Goal: Navigation & Orientation: Find specific page/section

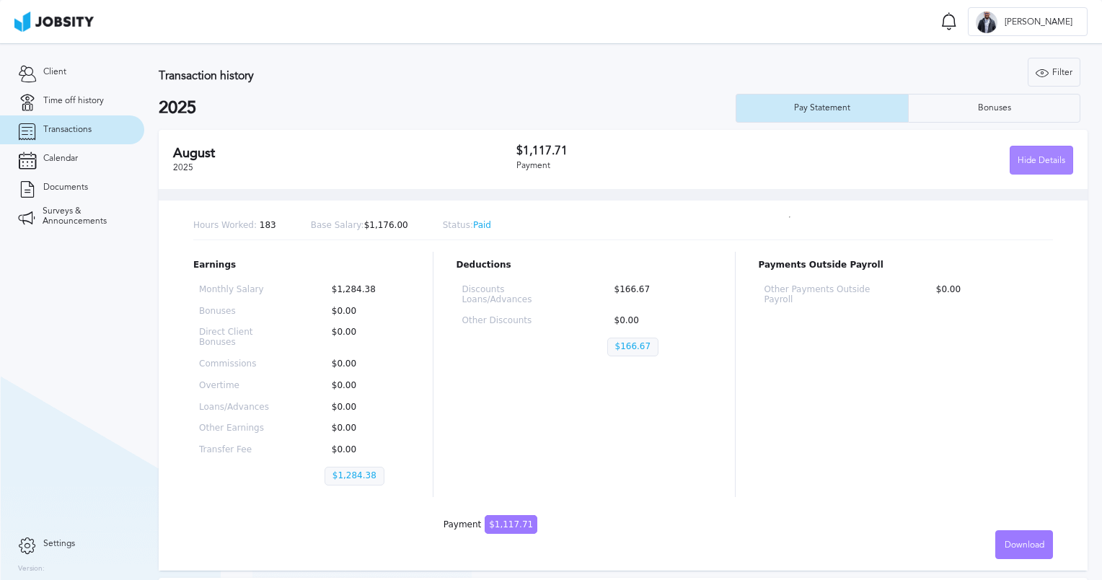
click at [1036, 163] on div "Hide Details" at bounding box center [1042, 160] width 62 height 29
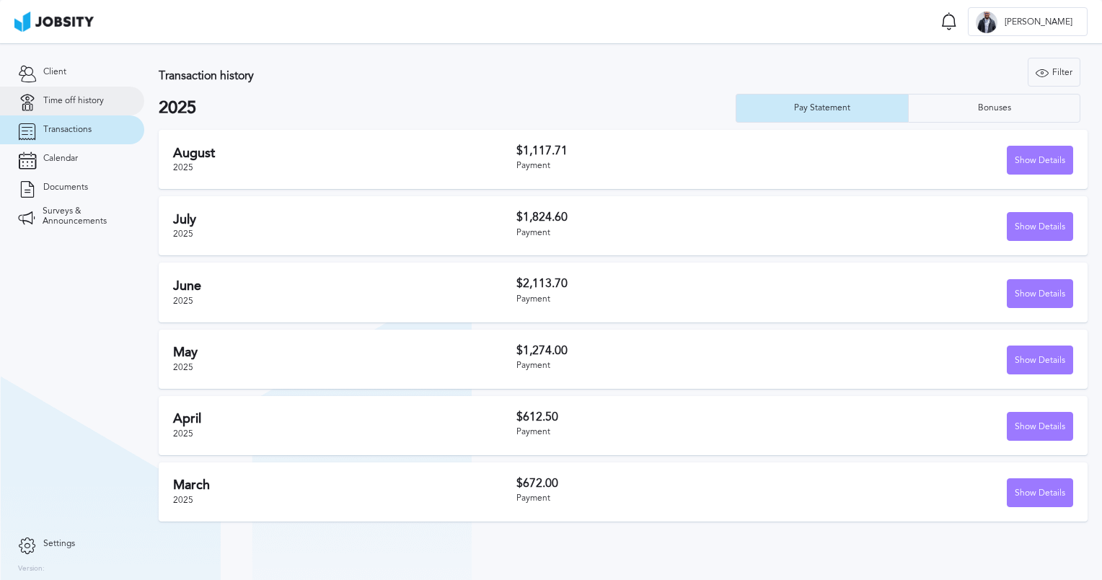
click at [58, 99] on span "Time off history" at bounding box center [73, 101] width 61 height 10
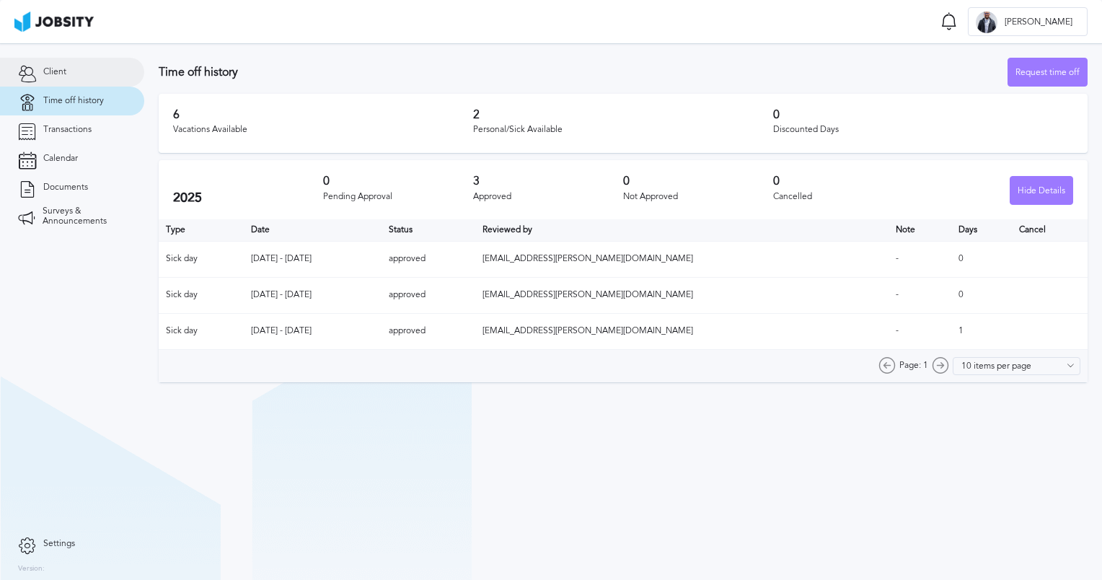
click at [56, 70] on span "Client" at bounding box center [54, 72] width 23 height 10
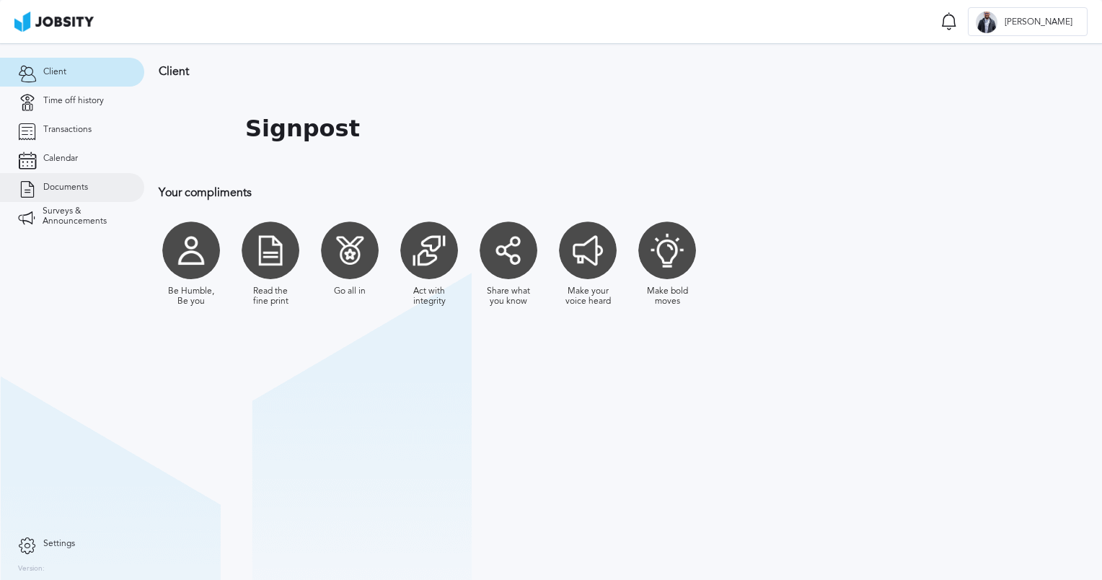
click at [60, 190] on span "Documents" at bounding box center [65, 187] width 45 height 10
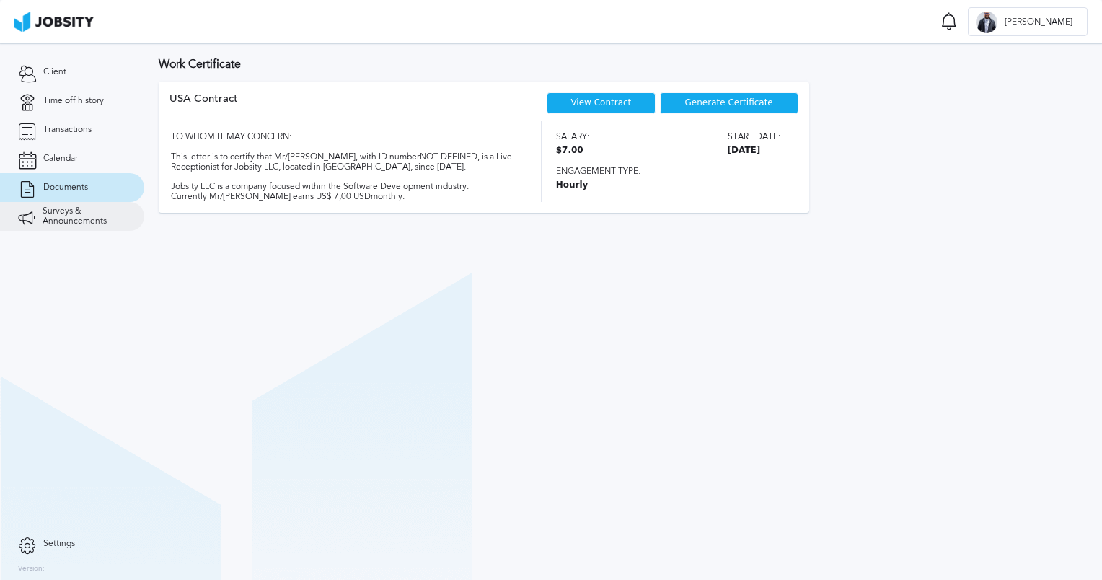
click at [53, 212] on span "Surveys & Announcements" at bounding box center [85, 216] width 84 height 20
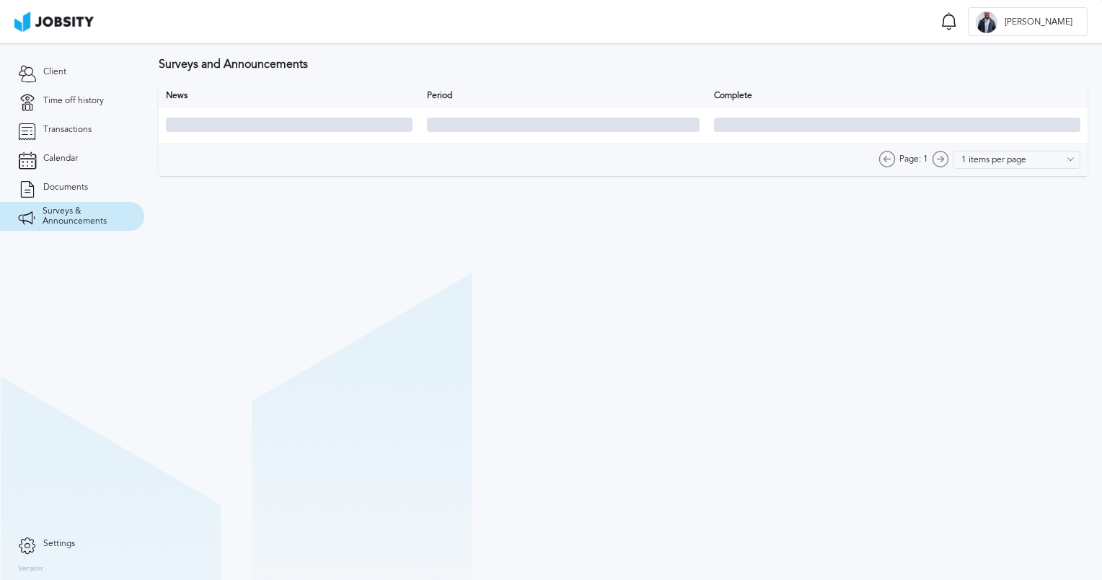
type input "10 items per page"
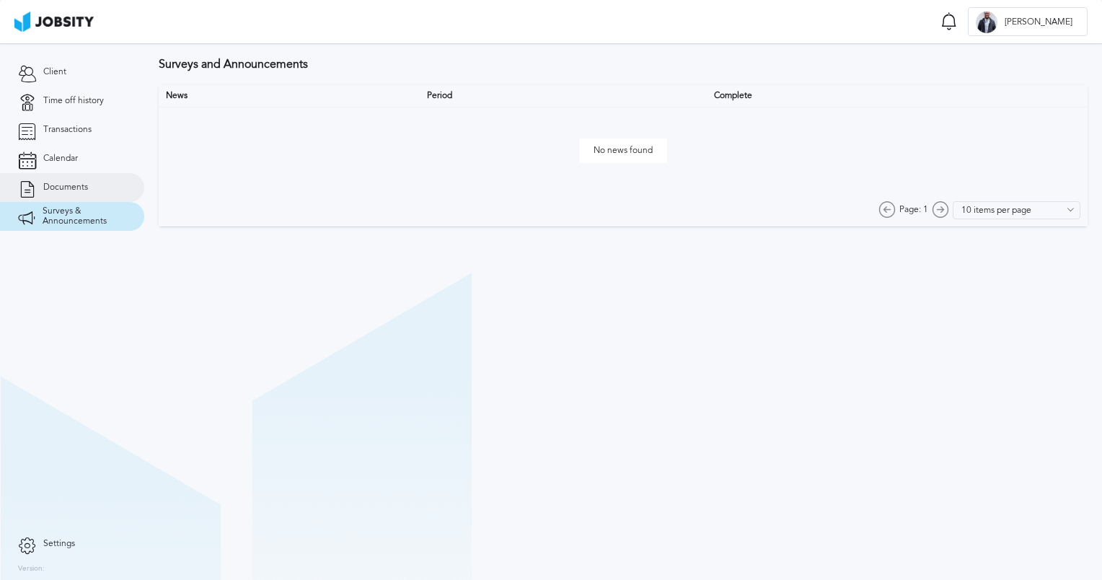
click at [61, 180] on link "Documents" at bounding box center [72, 187] width 144 height 29
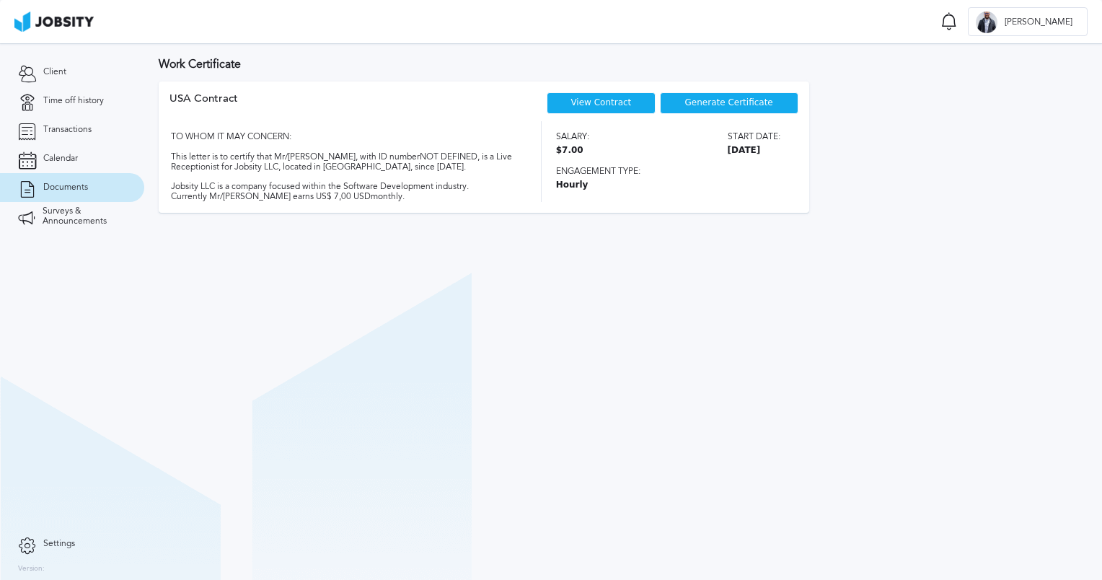
click at [600, 104] on link "View Contract" at bounding box center [601, 102] width 61 height 10
click at [80, 106] on link "Time off history" at bounding box center [72, 101] width 144 height 29
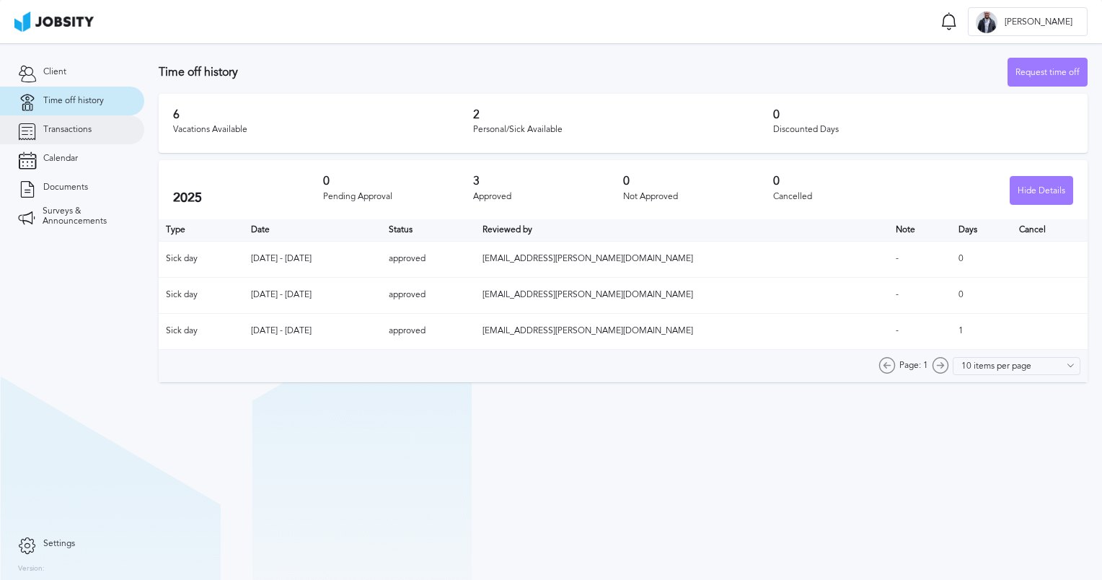
click at [77, 129] on span "Transactions" at bounding box center [67, 130] width 48 height 10
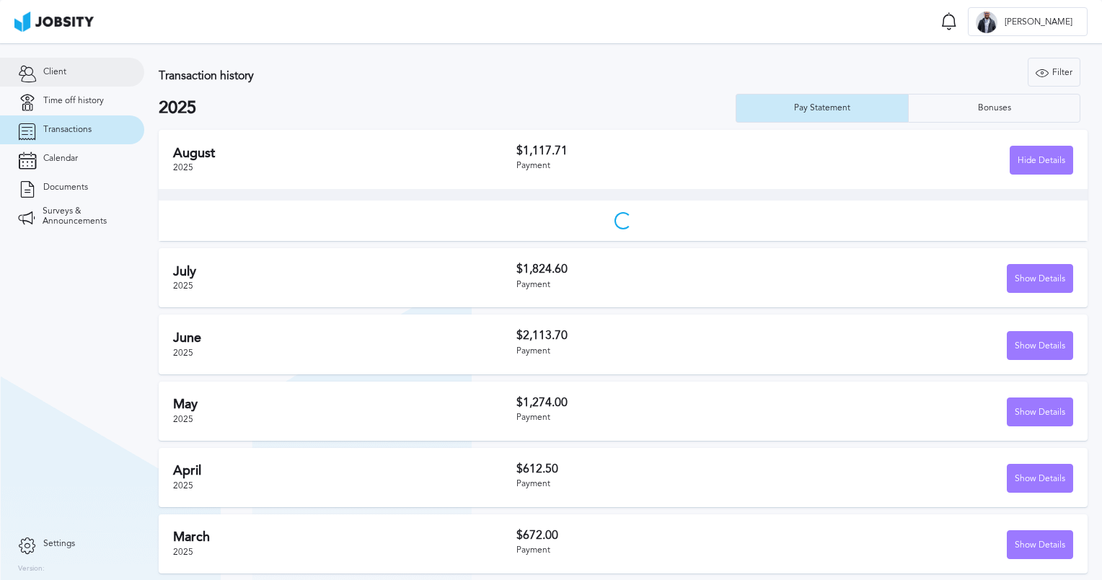
click at [64, 70] on span "Client" at bounding box center [54, 72] width 23 height 10
